Goal: Task Accomplishment & Management: Use online tool/utility

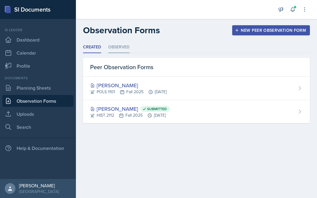
click at [117, 51] on li "Observed" at bounding box center [118, 47] width 21 height 12
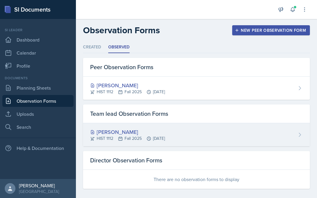
scroll to position [5, 0]
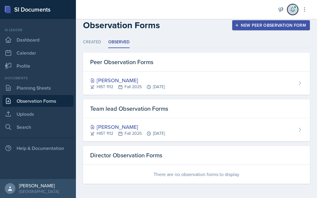
click at [294, 8] on span at bounding box center [295, 7] width 4 height 4
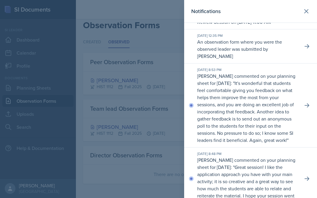
scroll to position [0, 0]
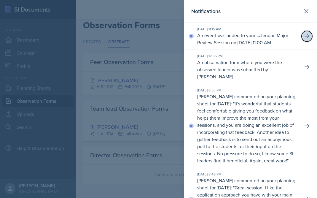
click at [305, 39] on icon at bounding box center [307, 36] width 6 height 6
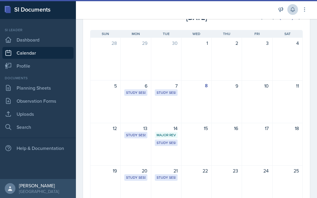
scroll to position [54, 0]
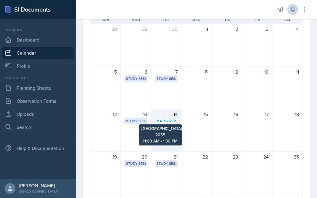
click at [170, 119] on div "Major Review Session" at bounding box center [165, 120] width 19 height 5
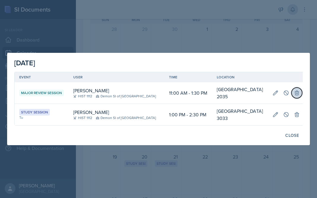
click at [294, 92] on icon at bounding box center [297, 93] width 6 height 6
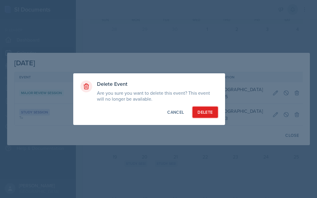
click at [201, 108] on button "Delete" at bounding box center [204, 111] width 25 height 11
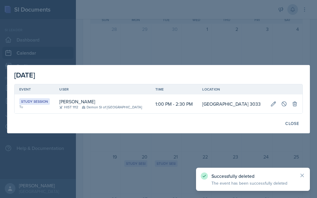
click at [200, 138] on div at bounding box center [158, 99] width 317 height 198
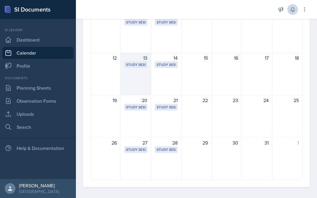
scroll to position [114, 0]
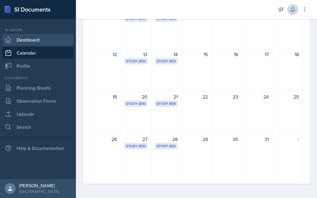
click at [31, 44] on link "Dashboard" at bounding box center [37, 40] width 71 height 12
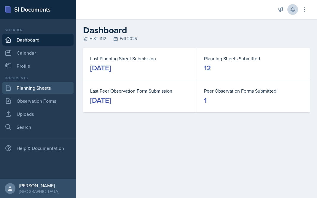
click at [34, 86] on link "Planning Sheets" at bounding box center [37, 88] width 71 height 12
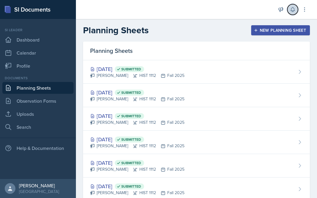
click at [291, 10] on icon at bounding box center [292, 9] width 4 height 4
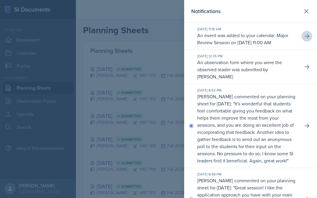
scroll to position [0, 0]
click at [306, 15] on button at bounding box center [306, 11] width 12 height 12
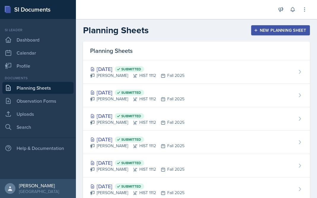
click at [260, 33] on div "New Planning Sheet" at bounding box center [280, 30] width 51 height 5
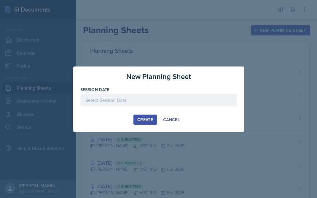
click at [177, 98] on div at bounding box center [158, 100] width 156 height 12
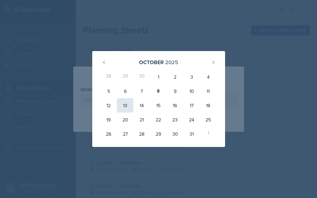
click at [122, 104] on div "13" at bounding box center [125, 105] width 17 height 14
type input "[DATE]"
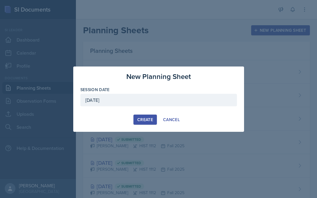
click at [145, 119] on div "Create" at bounding box center [145, 119] width 16 height 5
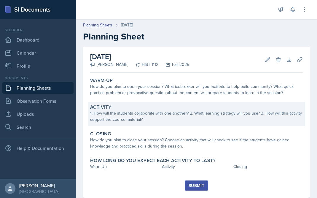
scroll to position [14, 0]
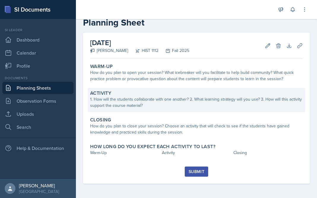
click at [197, 92] on div "Activity" at bounding box center [196, 93] width 212 height 6
